Goal: Transaction & Acquisition: Purchase product/service

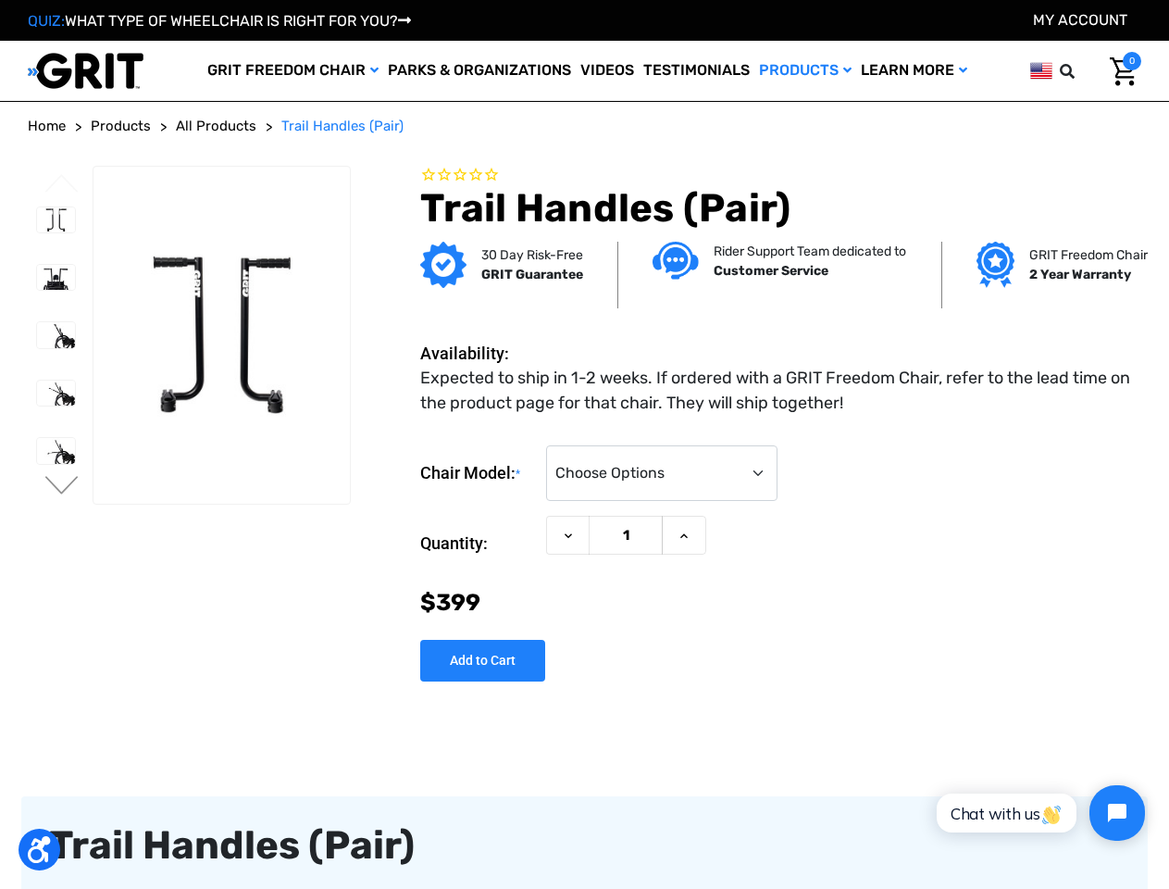
click at [584, 444] on div "Chair Model: * Choose Options 3.0 / Spartan / KBF Active / CAF Sport Pro / CAF …" at bounding box center [780, 556] width 721 height 252
click at [1073, 71] on icon at bounding box center [1067, 71] width 15 height 15
click at [1041, 70] on header "Toggle menu My Cart 0 Search GRIT Freedom Chair Shop All Parks & Organizations …" at bounding box center [584, 71] width 1169 height 60
click at [1041, 69] on input "text" at bounding box center [957, 71] width 278 height 41
click at [584, 520] on button "Decrease Quantity of Trail Handles (Pair)" at bounding box center [568, 536] width 44 height 40
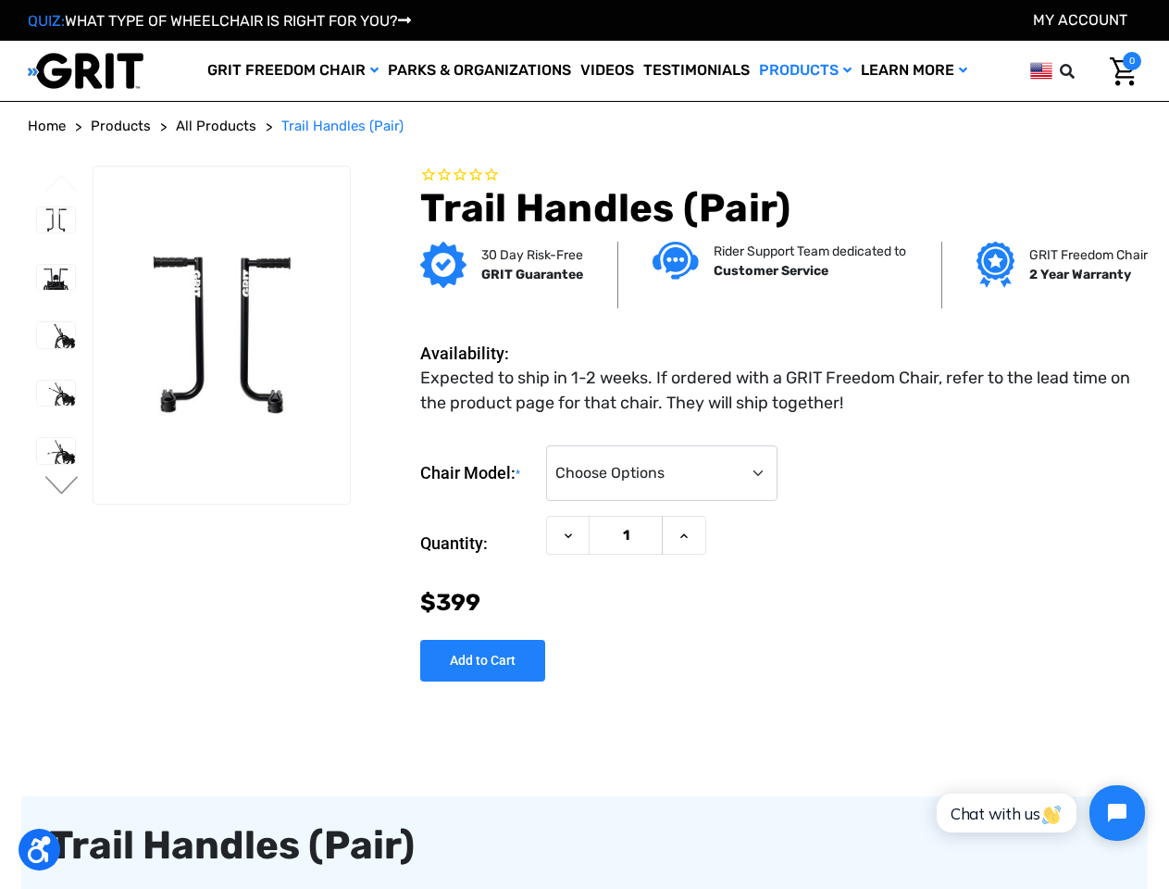
click at [62, 185] on button "Previous" at bounding box center [62, 185] width 39 height 22
click at [62, 487] on button "Next" at bounding box center [62, 487] width 39 height 22
click at [781, 176] on span "Rated 0.0 out of 5 stars 0 reviews" at bounding box center [780, 176] width 721 height 20
click at [569, 535] on icon at bounding box center [568, 535] width 15 height 15
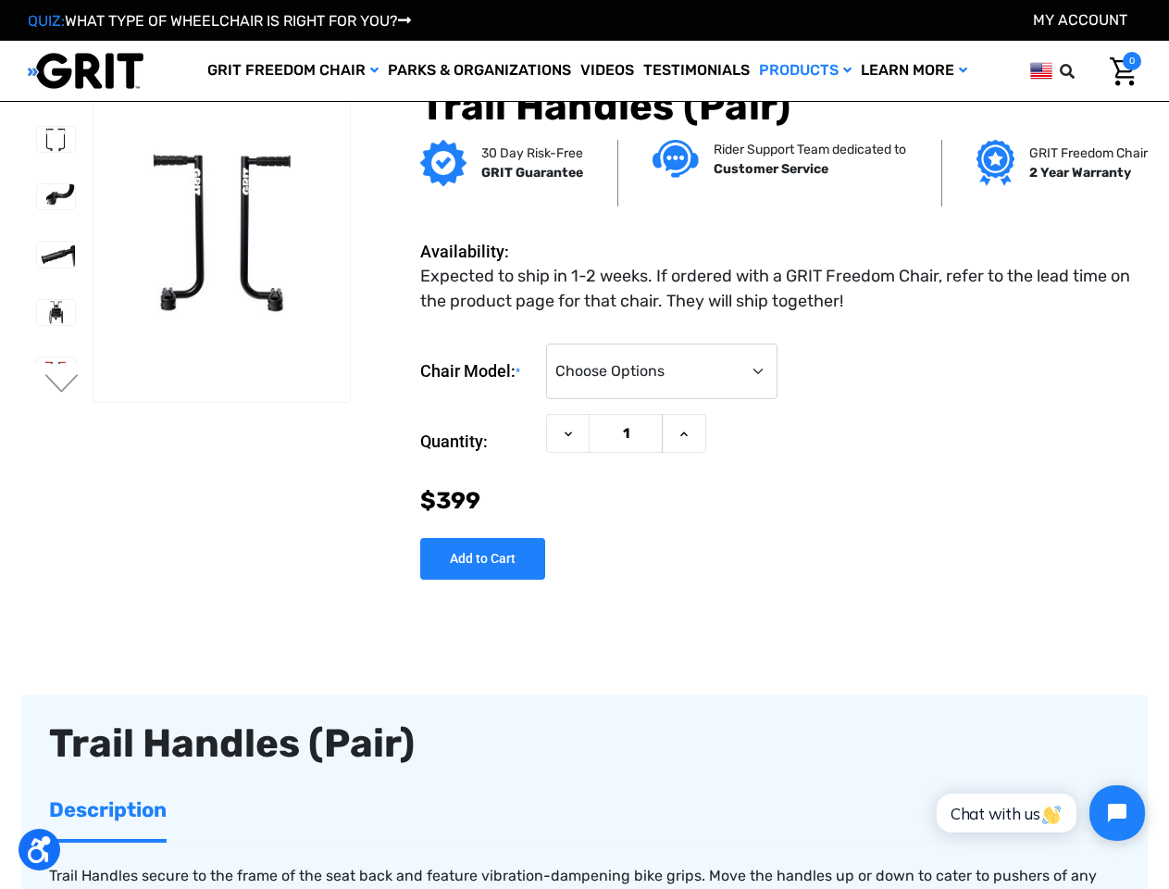
scroll to position [32, 0]
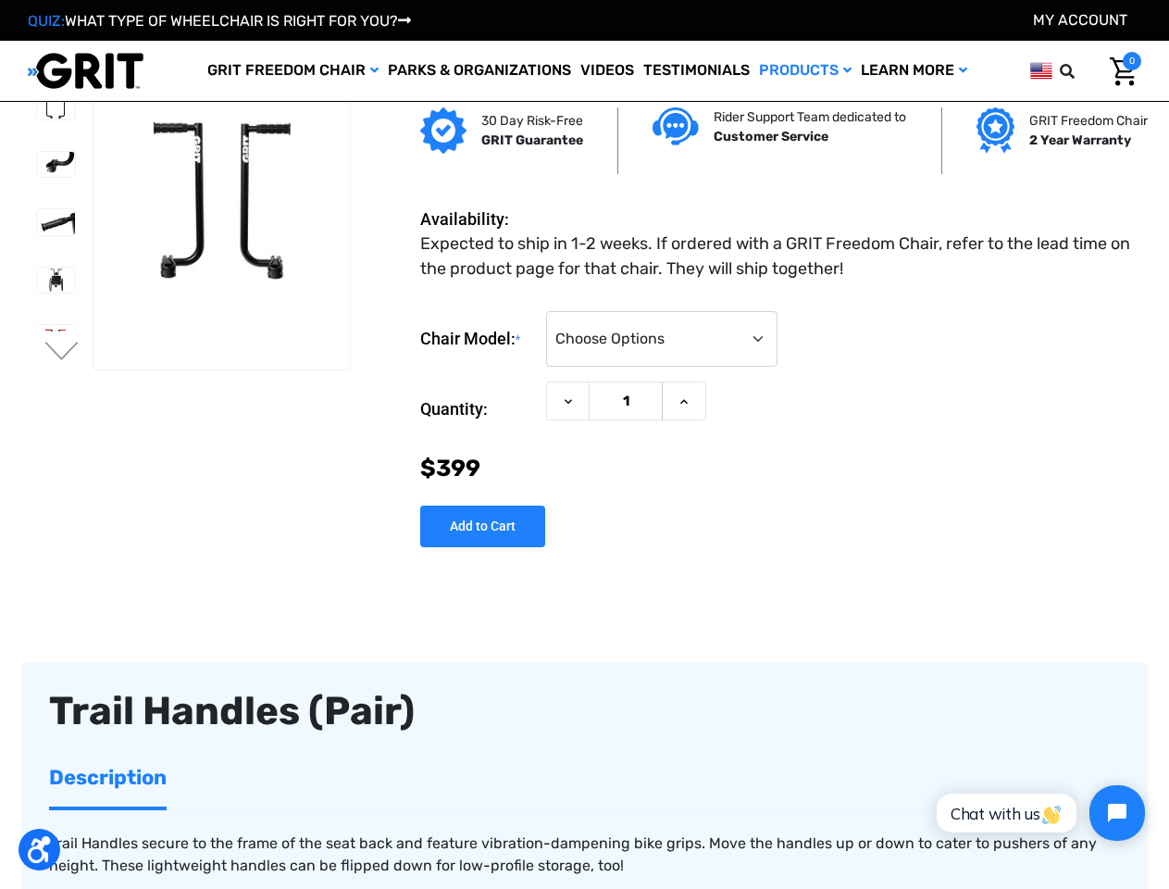
click at [686, 535] on div "Chair Model: * Choose Options 3.0 / Spartan / KBF Active / CAF Sport Pro / CAF …" at bounding box center [780, 422] width 721 height 252
